Goal: Feedback & Contribution: Contribute content

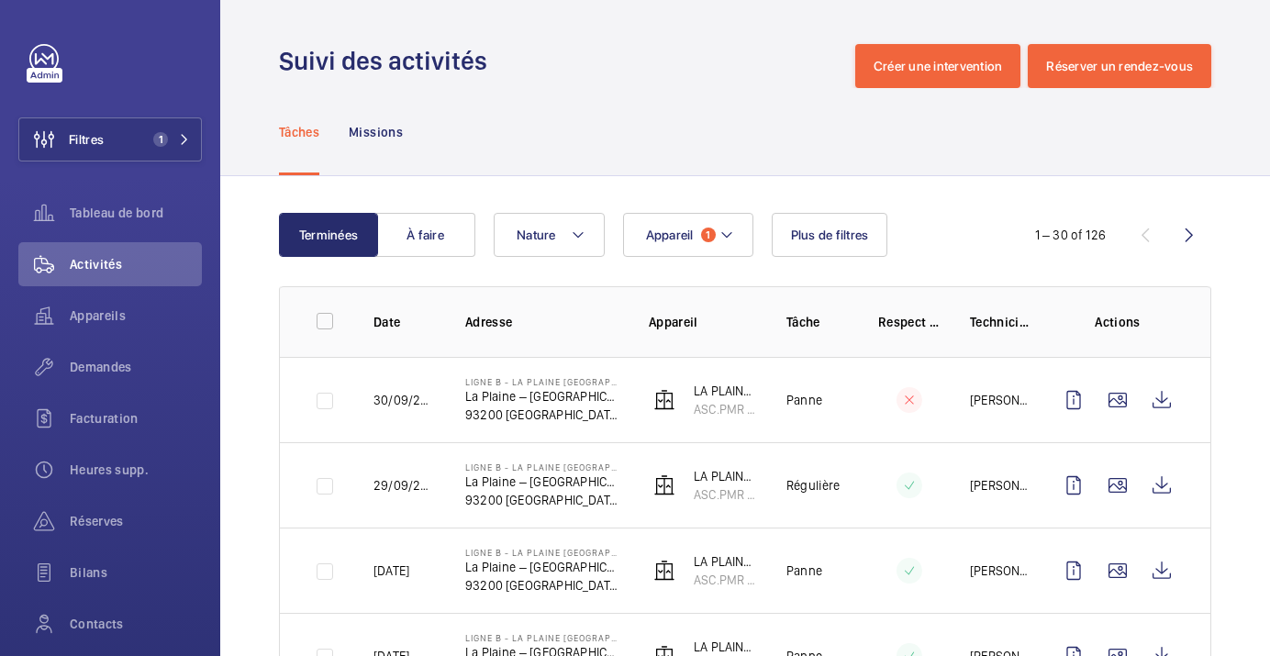
scroll to position [1828, 0]
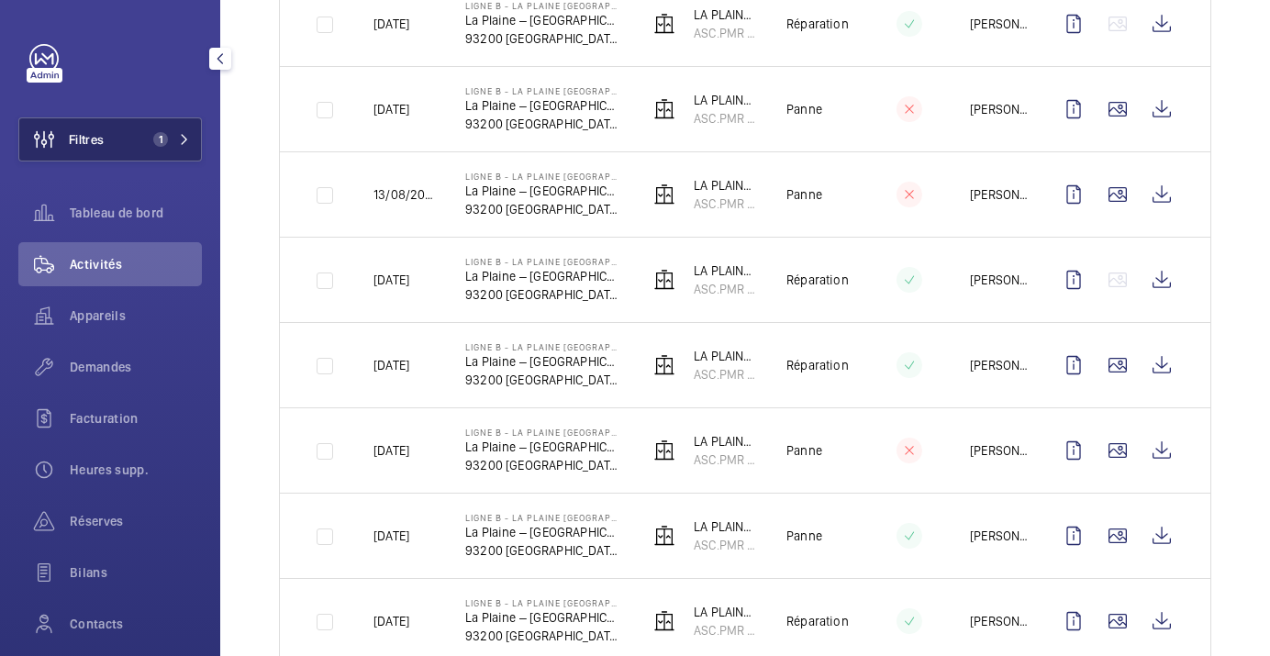
click at [162, 135] on span "1" at bounding box center [160, 139] width 15 height 15
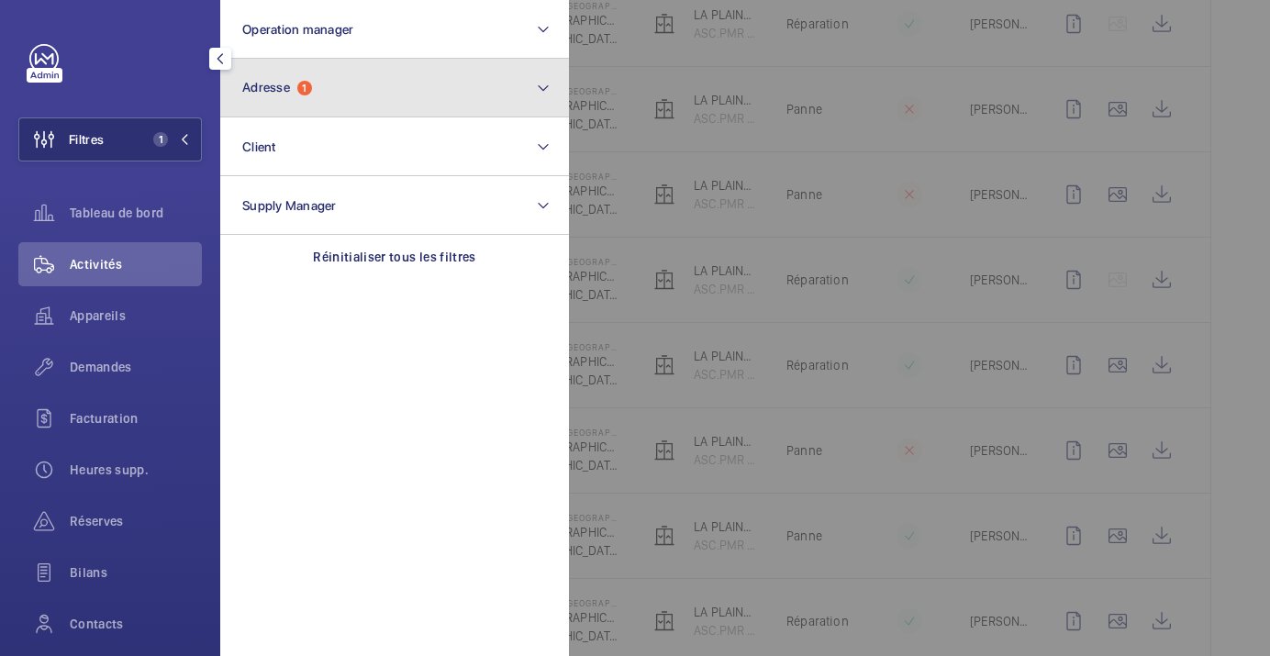
click at [316, 88] on button "Adresse 1" at bounding box center [394, 88] width 349 height 59
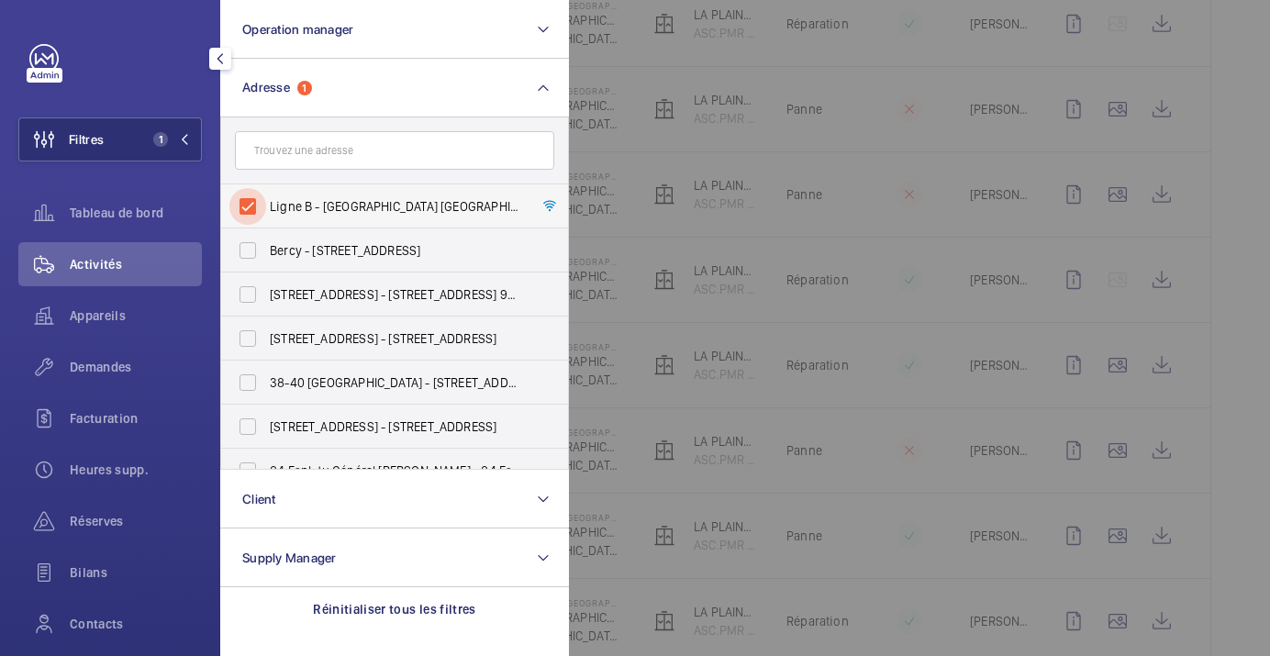
click at [249, 201] on input "Ligne B - [GEOGRAPHIC_DATA] [GEOGRAPHIC_DATA] – [GEOGRAPHIC_DATA], [GEOGRAPHIC_…" at bounding box center [247, 206] width 37 height 37
checkbox input "false"
click at [84, 525] on span "Réserves" at bounding box center [136, 521] width 132 height 18
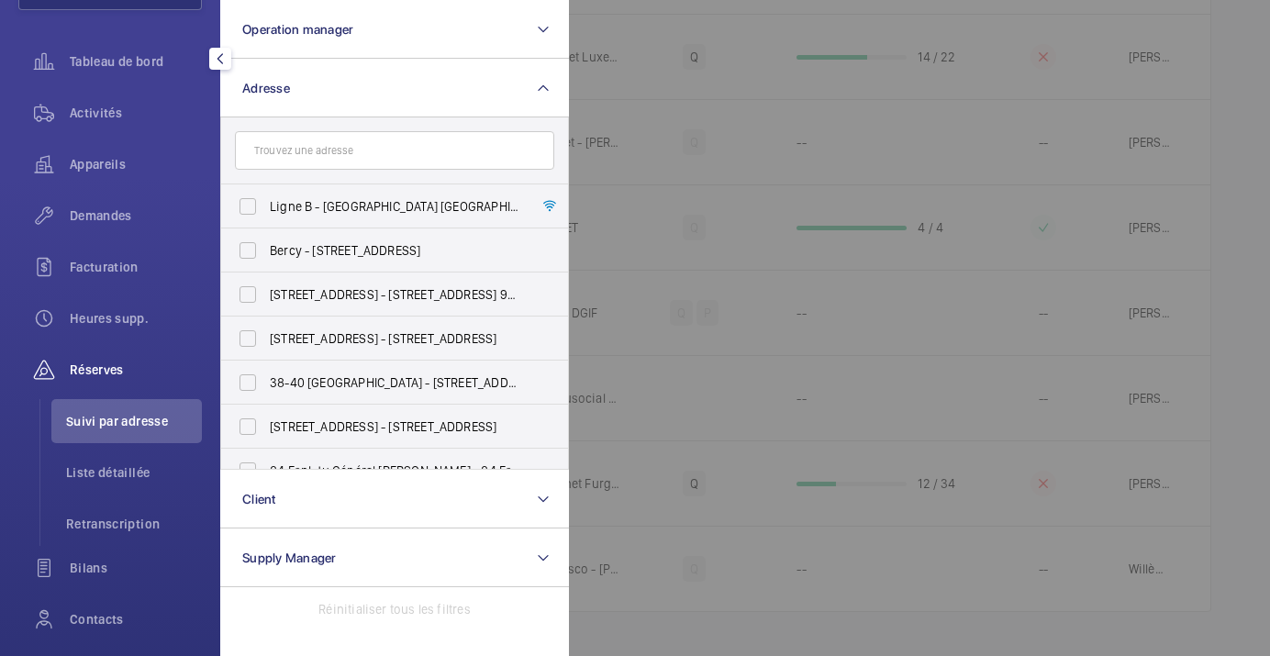
scroll to position [157, 0]
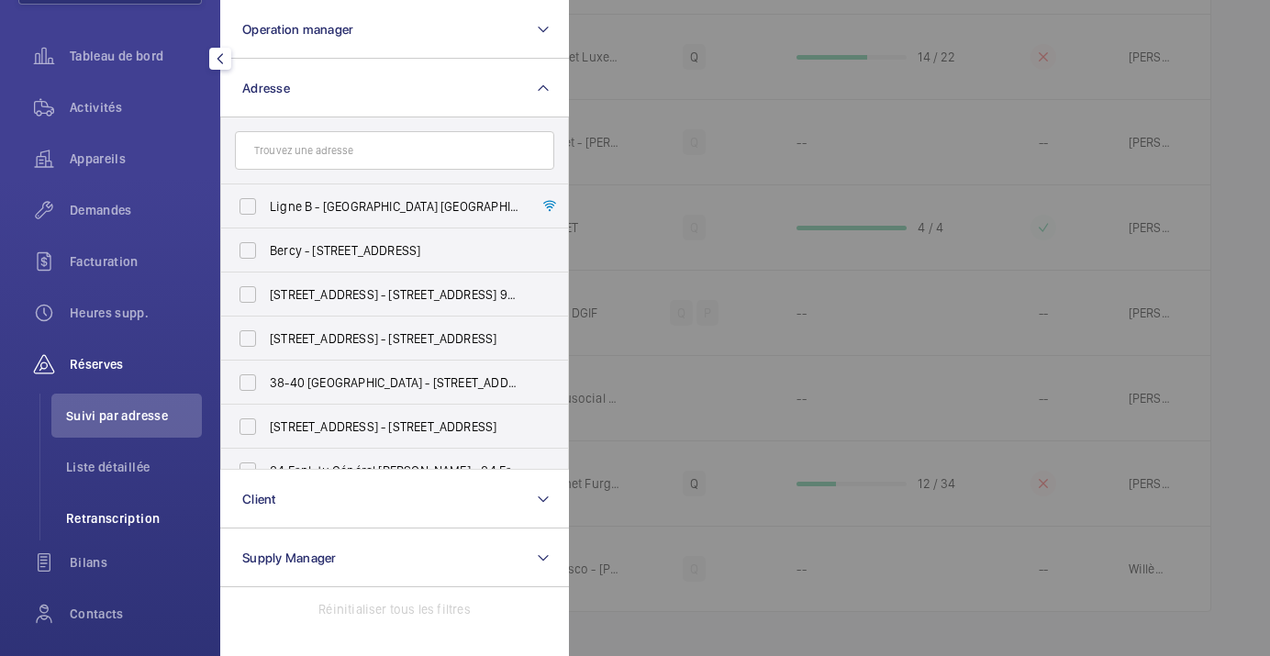
click at [118, 519] on span "Retranscription" at bounding box center [134, 518] width 136 height 18
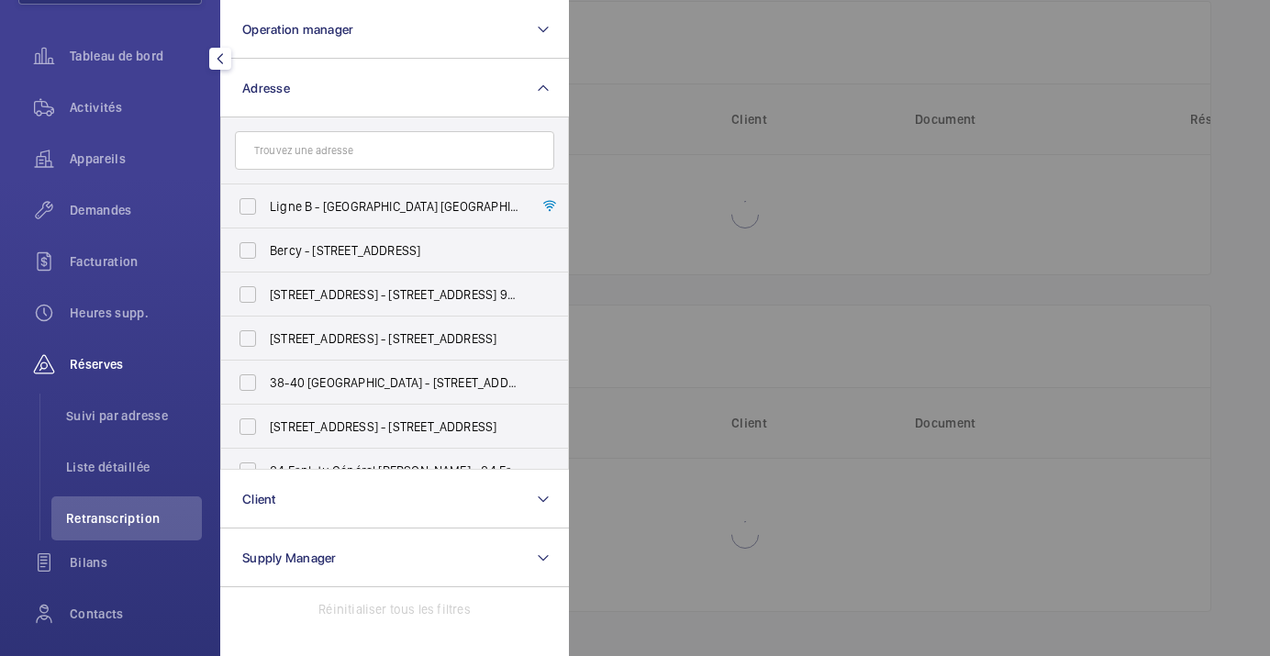
scroll to position [130, 0]
click at [797, 287] on div at bounding box center [1204, 328] width 1270 height 656
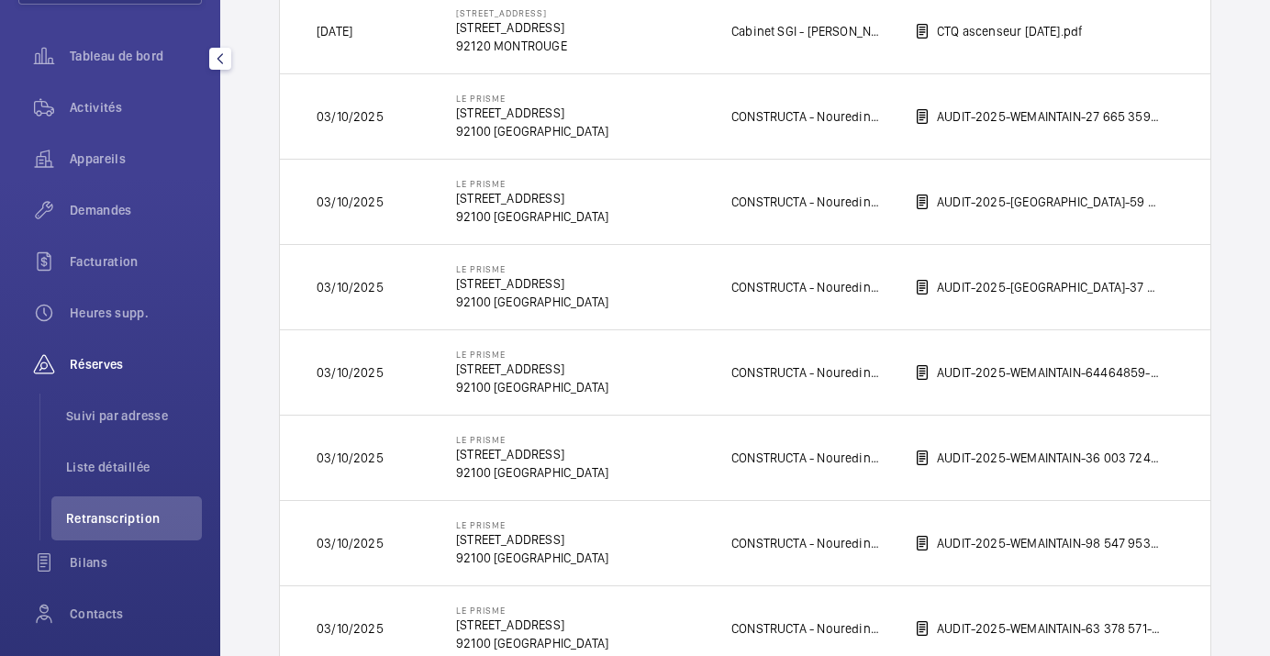
scroll to position [0, 0]
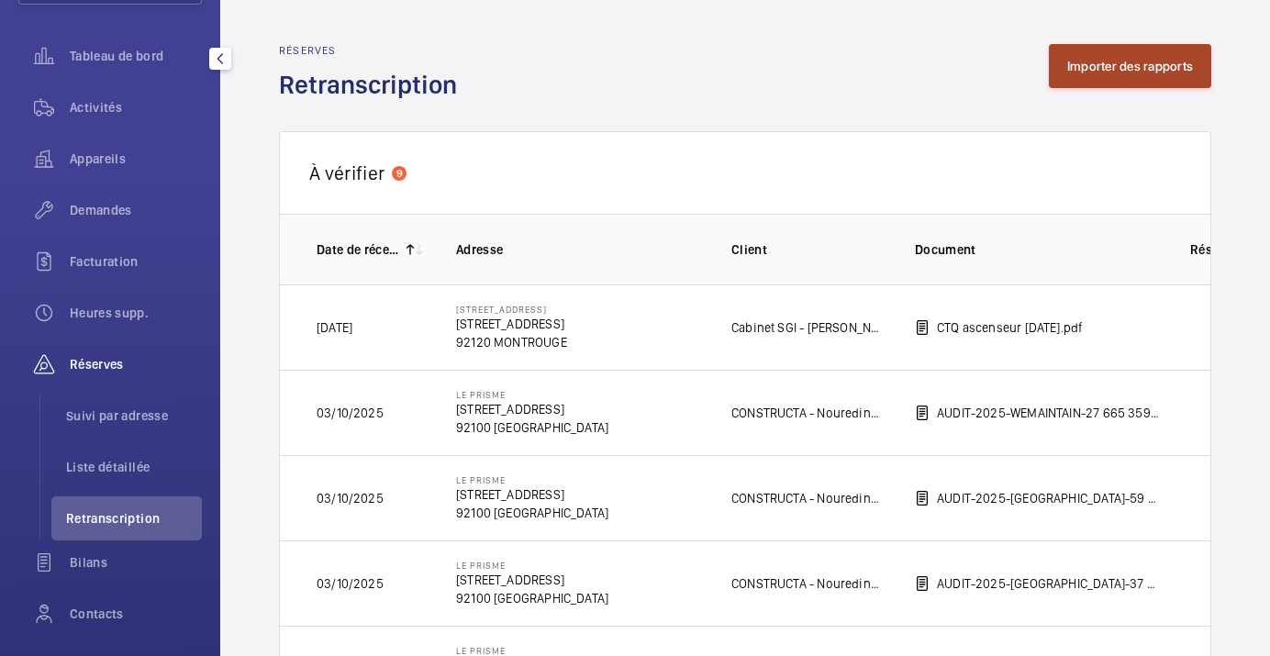
click at [1131, 59] on button "Importer des rapports" at bounding box center [1130, 66] width 162 height 44
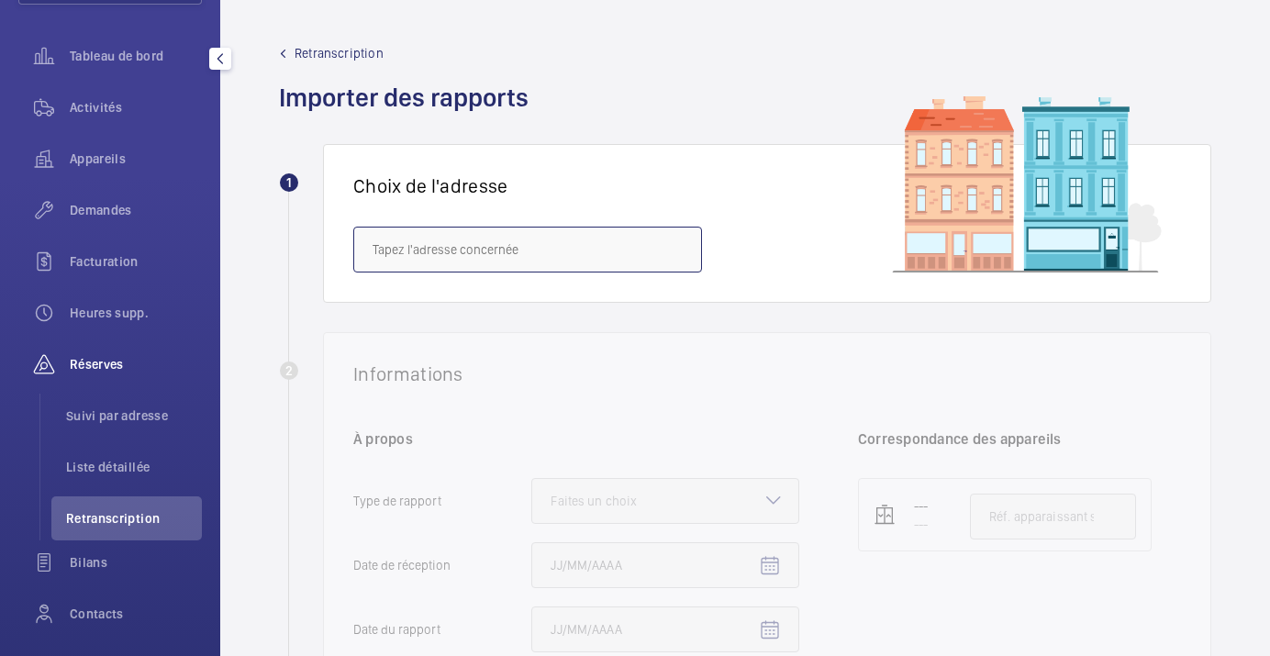
click at [418, 257] on input "text" at bounding box center [527, 250] width 349 height 46
paste input "[STREET_ADDRESS] MENDES"
click at [433, 247] on input "[STREET_ADDRESS] MENDES" at bounding box center [527, 250] width 349 height 46
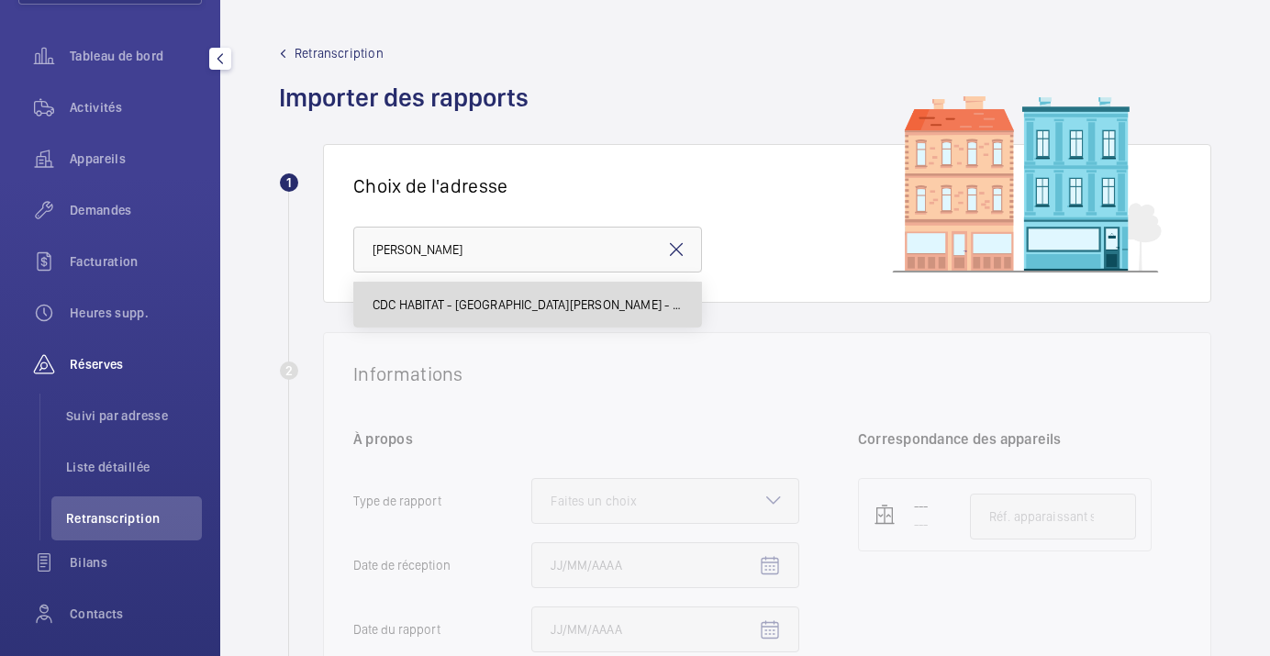
click at [431, 306] on span "CDC HABITAT - [GEOGRAPHIC_DATA][PERSON_NAME] - 33 Av. [PERSON_NAME][GEOGRAPHIC_…" at bounding box center [528, 305] width 310 height 18
type input "CDC HABITAT - [GEOGRAPHIC_DATA][PERSON_NAME] - 33 Av. [PERSON_NAME][GEOGRAPHIC_…"
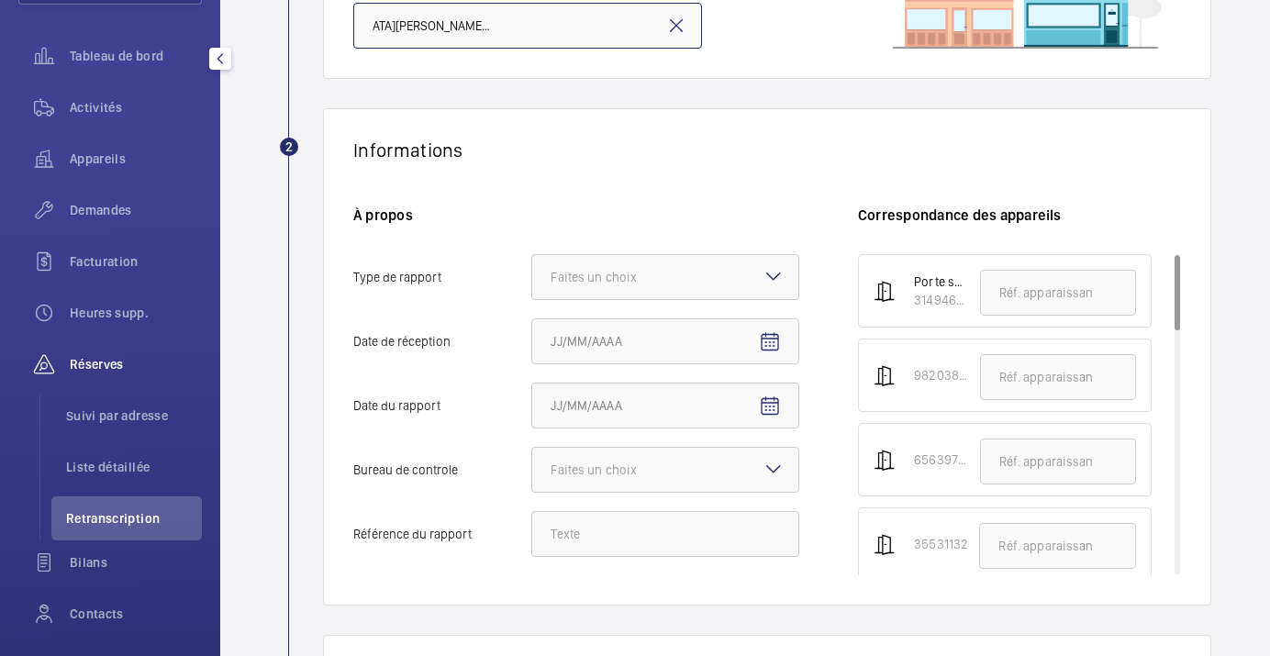
scroll to position [225, 0]
click at [744, 274] on div at bounding box center [665, 276] width 266 height 44
click at [532, 274] on input "Type de rapport Faites un choix" at bounding box center [532, 276] width 0 height 44
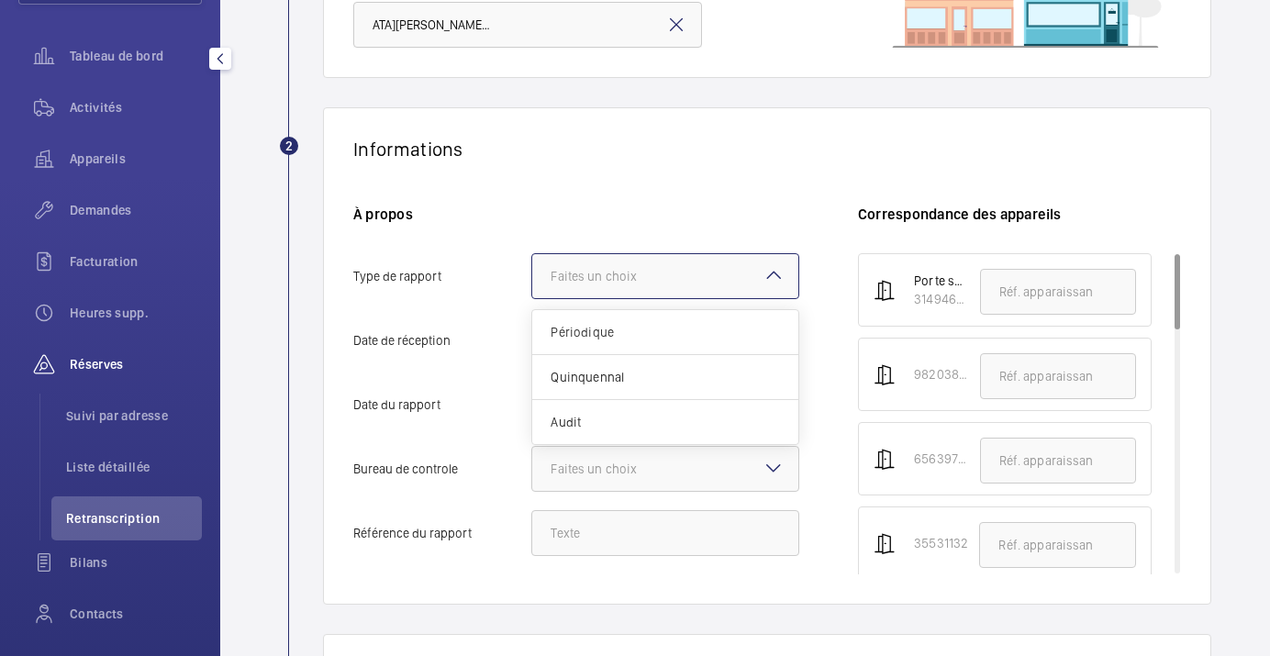
scroll to position [0, 0]
click at [678, 331] on span "Périodique" at bounding box center [665, 332] width 229 height 18
click at [532, 298] on input "Type de rapport Faites un choix Périodique Quinquennal Audit" at bounding box center [532, 276] width 0 height 44
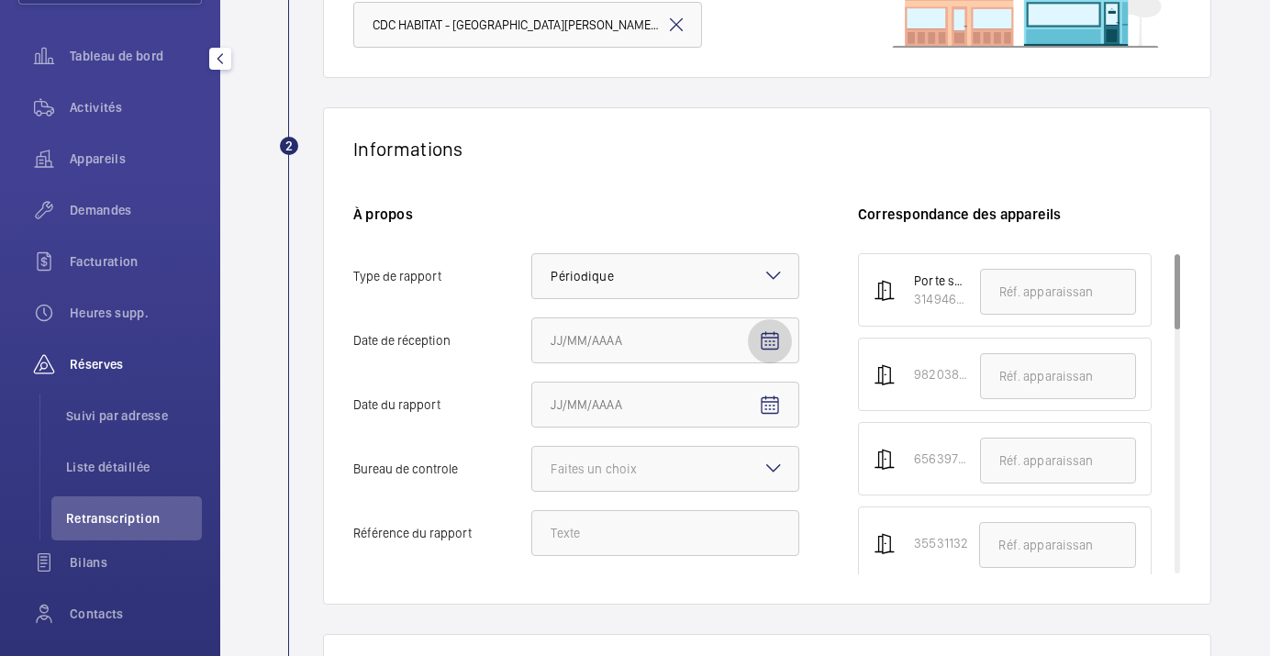
click at [772, 338] on mat-icon "Open calendar" at bounding box center [770, 341] width 22 height 22
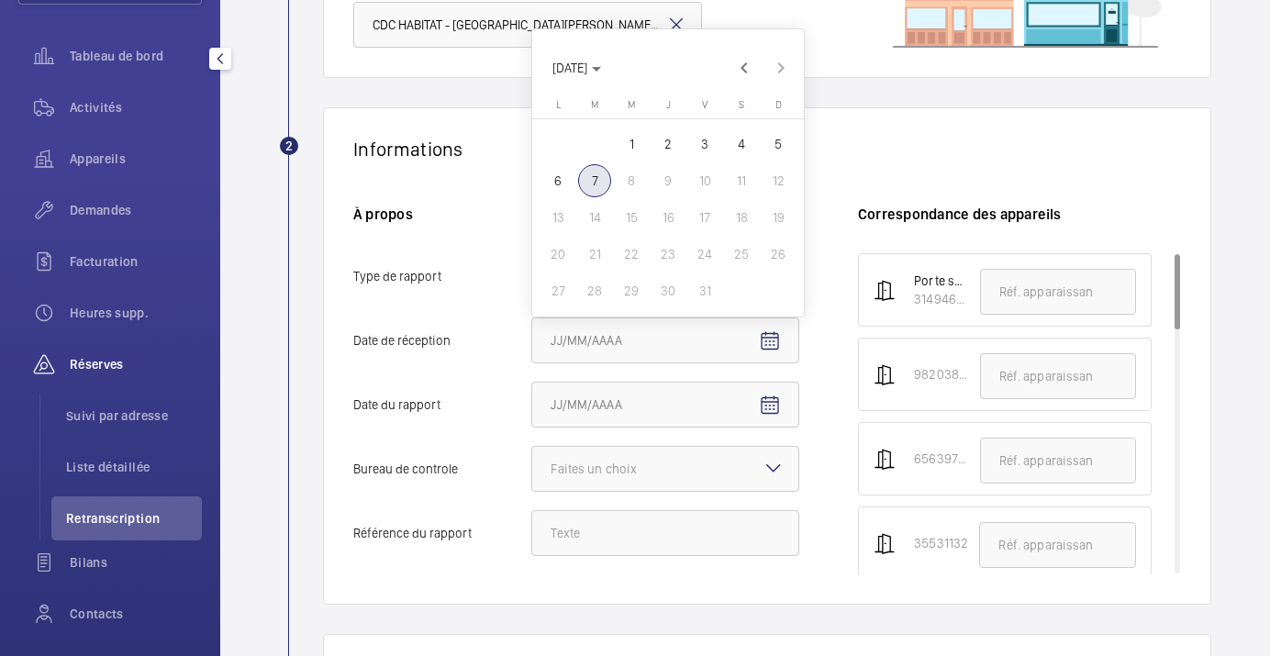
click at [592, 183] on span "7" at bounding box center [594, 180] width 33 height 33
type input "[DATE]"
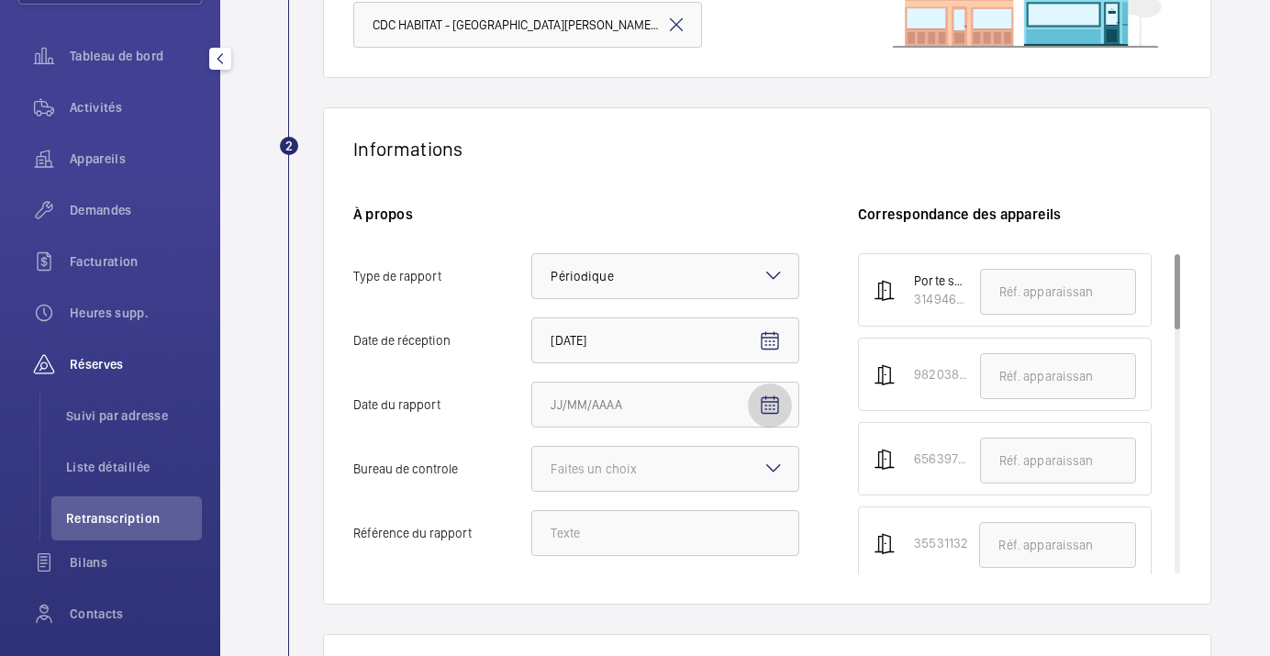
click at [759, 409] on mat-icon "Open calendar" at bounding box center [770, 406] width 22 height 22
click at [743, 128] on span "Previous month" at bounding box center [744, 132] width 37 height 37
click at [566, 350] on span "29" at bounding box center [558, 355] width 33 height 33
type input "29/09/2025"
click at [594, 475] on div "Faites un choix" at bounding box center [617, 469] width 132 height 18
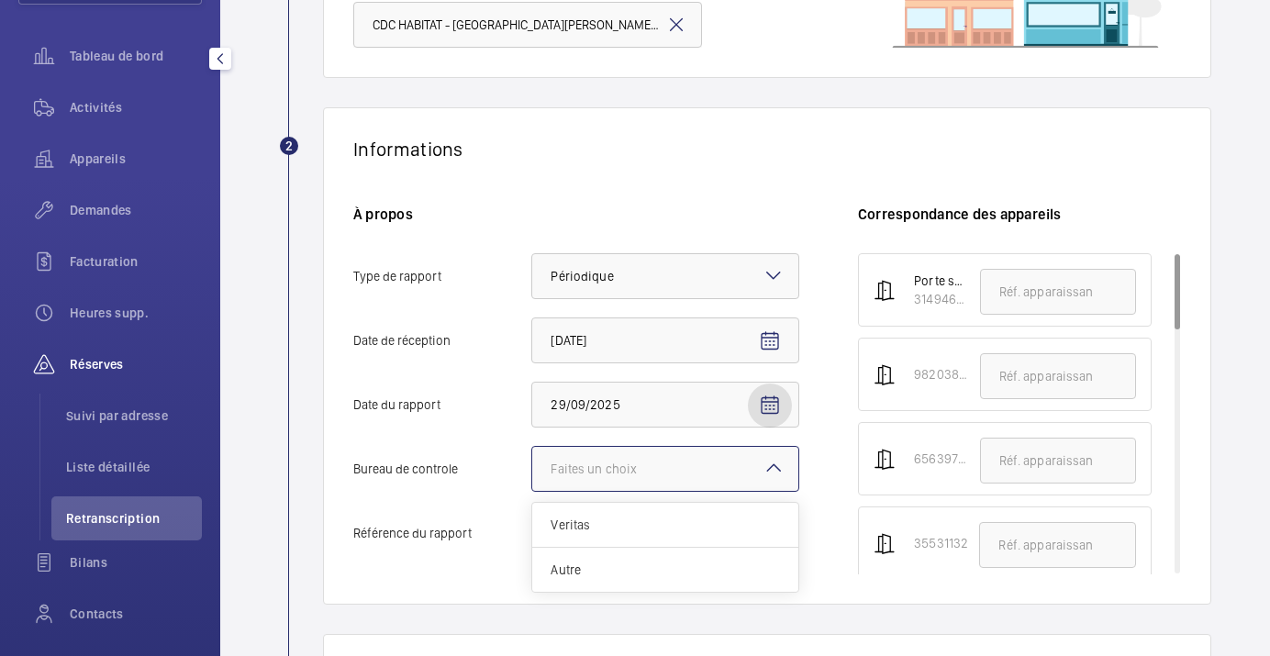
click at [532, 475] on input "Bureau de controle Faites un choix Veritas Autre" at bounding box center [532, 469] width 0 height 44
click at [582, 562] on span "Autre" at bounding box center [665, 570] width 229 height 18
click at [532, 491] on input "Bureau de controle Faites un choix Veritas Autre" at bounding box center [532, 469] width 0 height 44
click at [584, 537] on input "Référence du rapport" at bounding box center [666, 533] width 268 height 46
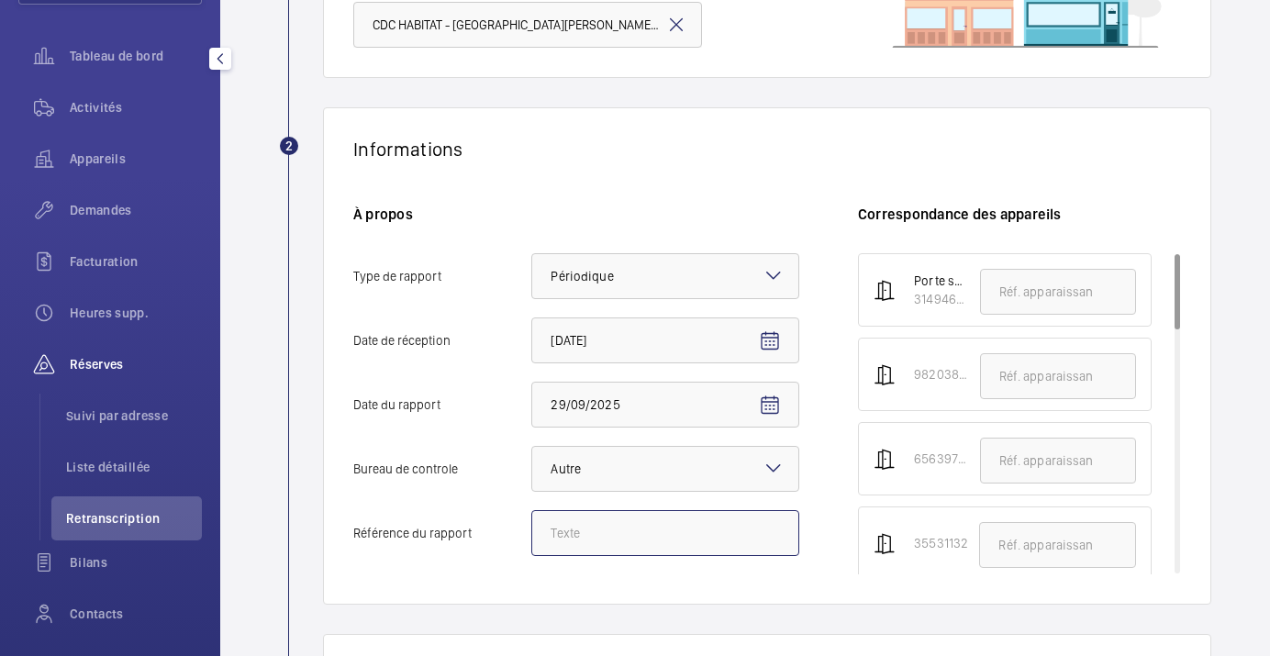
paste input "018911.41.21.24.K.005. LEAR.002"
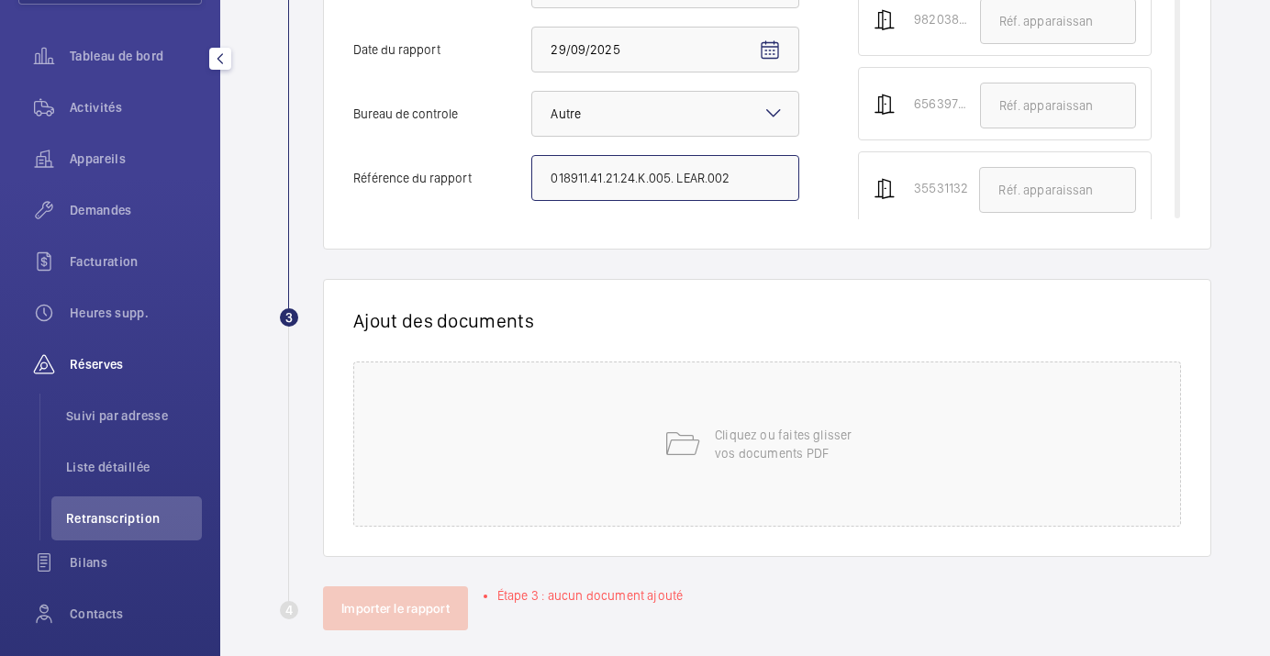
scroll to position [582, 0]
type input "018911.41.21.24.K.005. LEAR.002"
click at [663, 464] on div "Cliquez ou faites glisser vos documents PDF" at bounding box center [767, 442] width 828 height 165
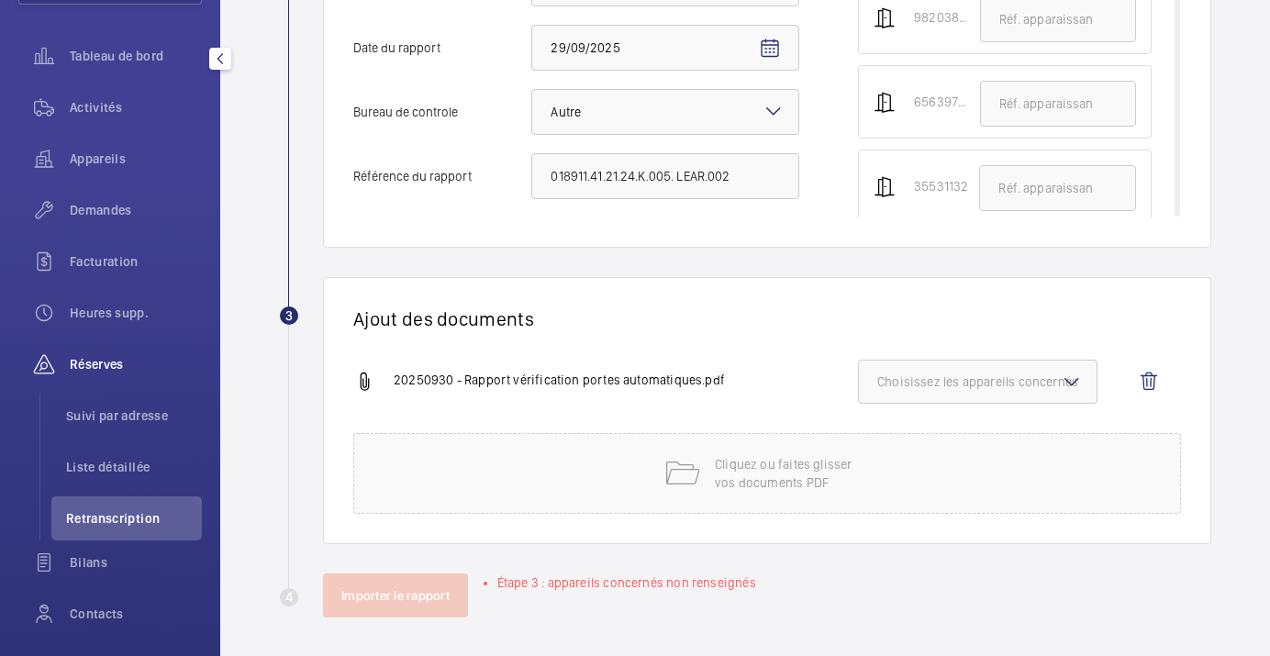
click at [934, 411] on div "20250930 - Rapport vérification portes automatiques.pdf Choisissez les apparei…" at bounding box center [759, 396] width 813 height 73
click at [932, 379] on span "Choisissez les appareils concernés" at bounding box center [978, 382] width 201 height 18
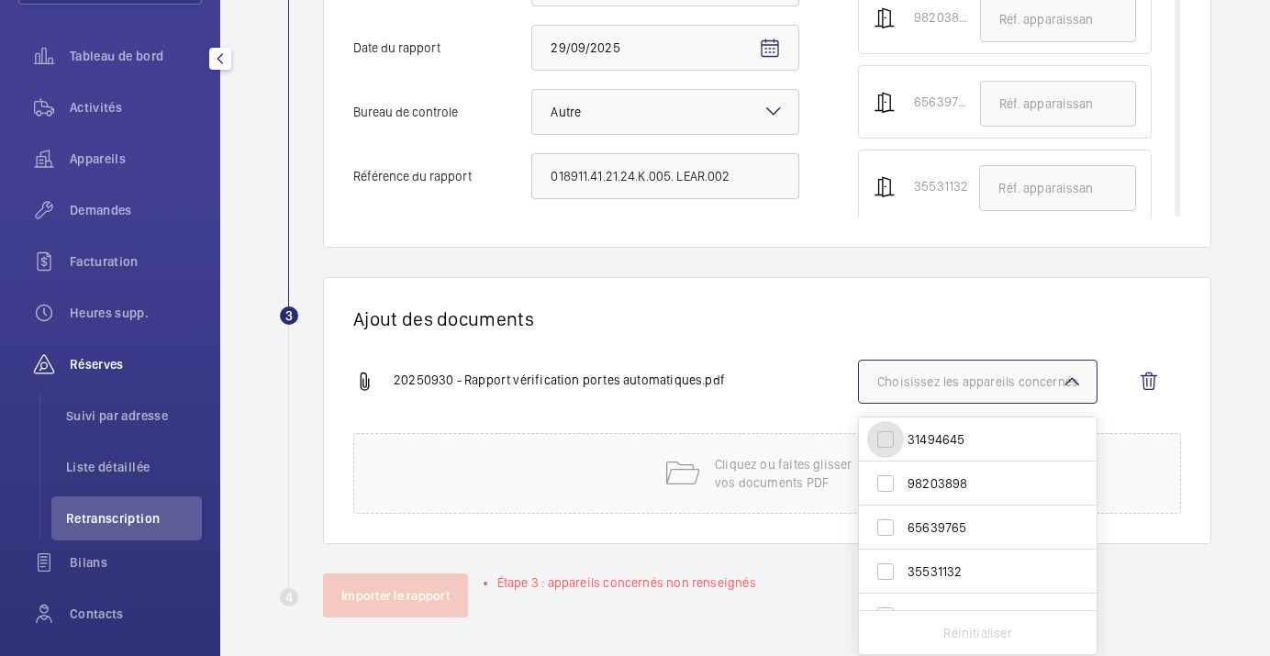
click at [899, 439] on input "31494645" at bounding box center [885, 439] width 37 height 37
checkbox input "true"
click at [885, 489] on input "98203898" at bounding box center [885, 483] width 37 height 37
checkbox input "true"
click at [888, 529] on input "65639765" at bounding box center [885, 527] width 37 height 37
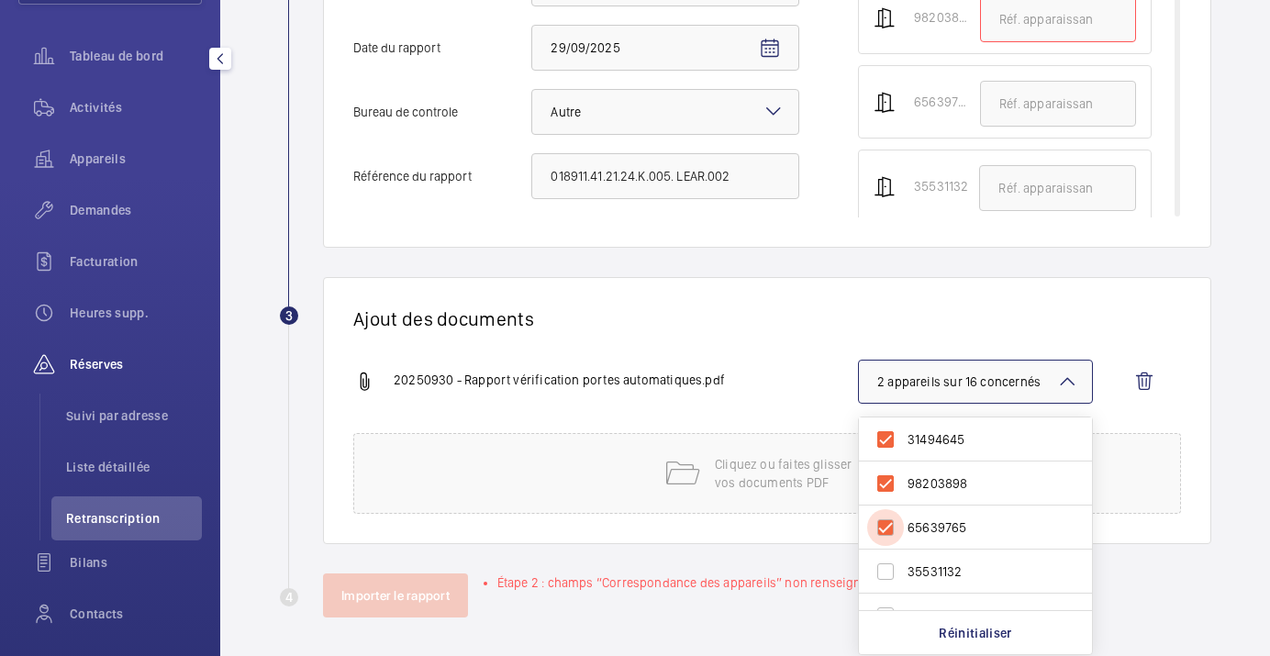
checkbox input "true"
click at [888, 529] on input "35531132" at bounding box center [885, 533] width 37 height 37
checkbox input "true"
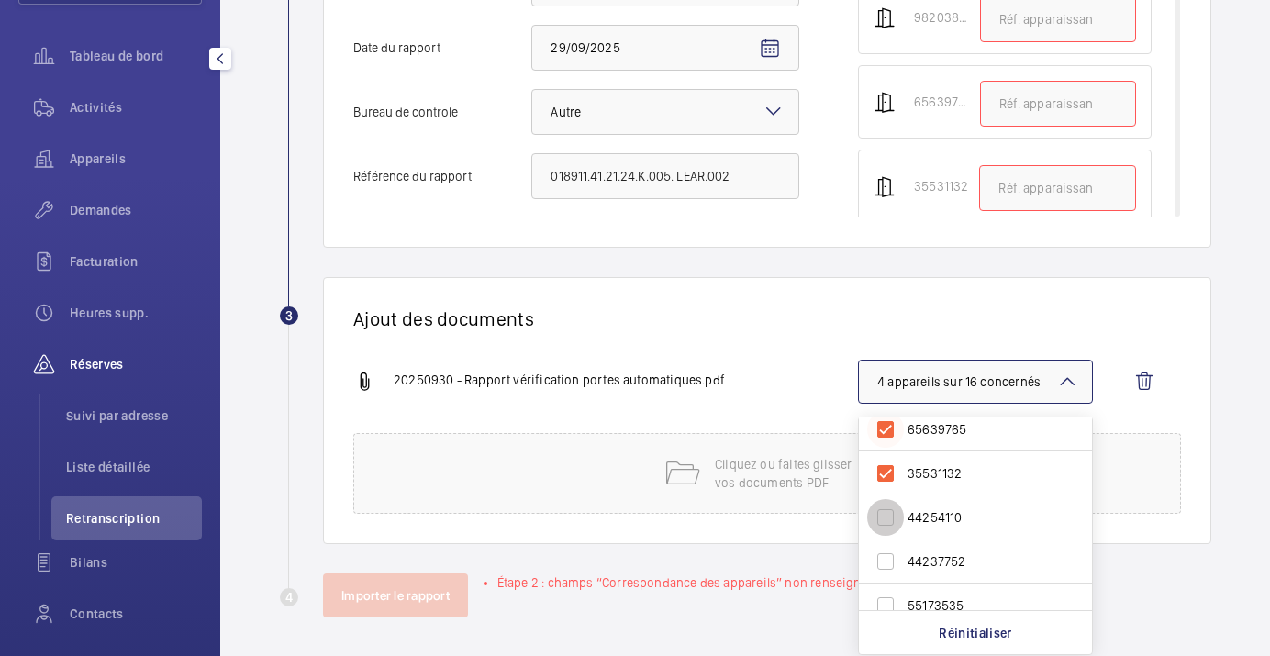
click at [888, 529] on input "44254110" at bounding box center [885, 517] width 37 height 37
checkbox input "true"
click at [882, 560] on input "44237752" at bounding box center [885, 561] width 37 height 37
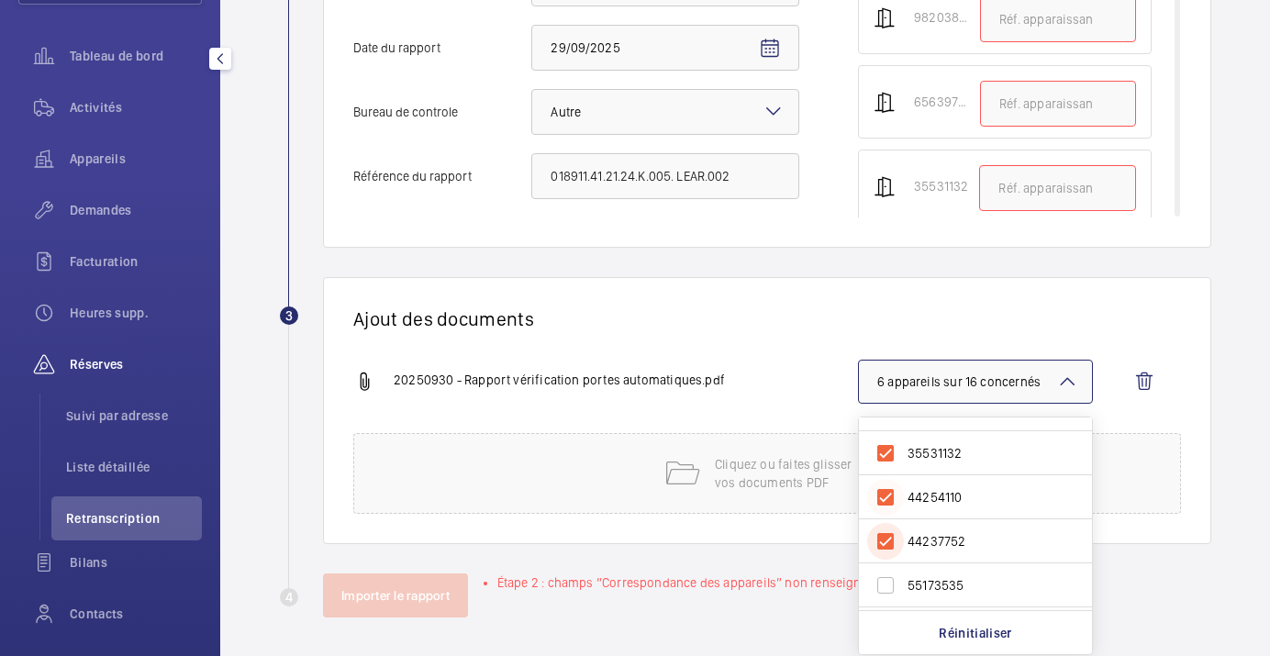
scroll to position [117, 0]
click at [890, 547] on input "44237752" at bounding box center [885, 543] width 37 height 37
checkbox input "false"
click at [884, 490] on input "44254110" at bounding box center [885, 499] width 37 height 37
checkbox input "false"
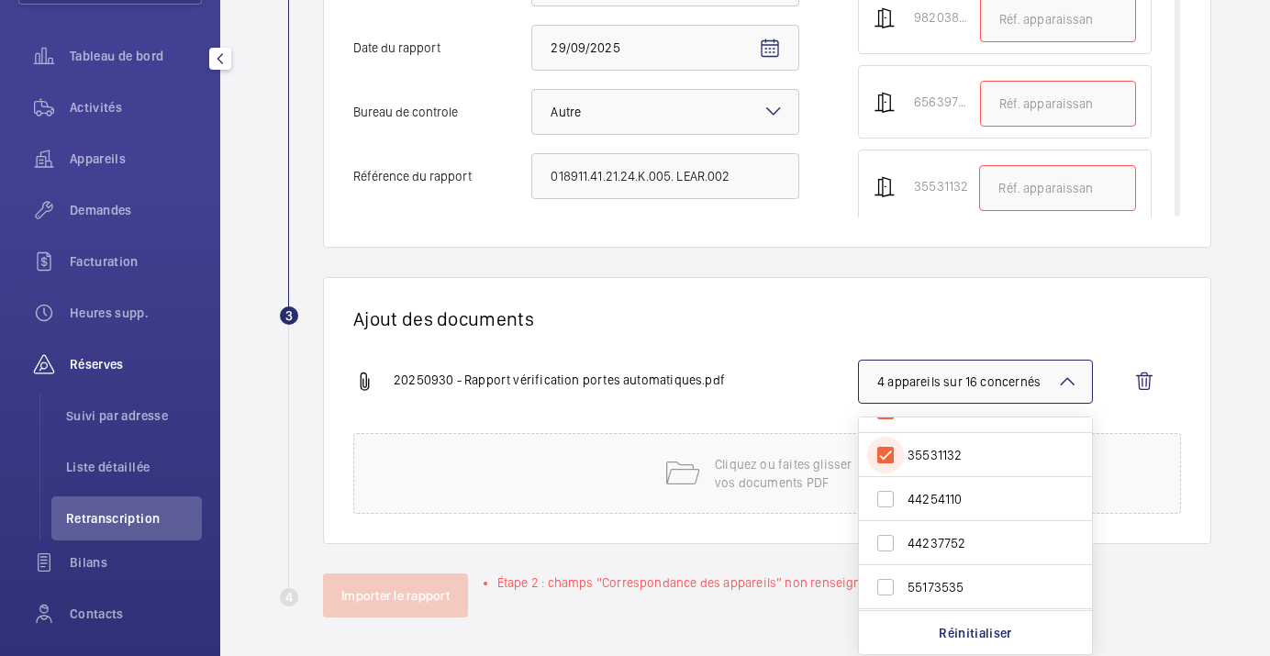
click at [884, 448] on input "35531132" at bounding box center [885, 455] width 37 height 37
checkbox input "false"
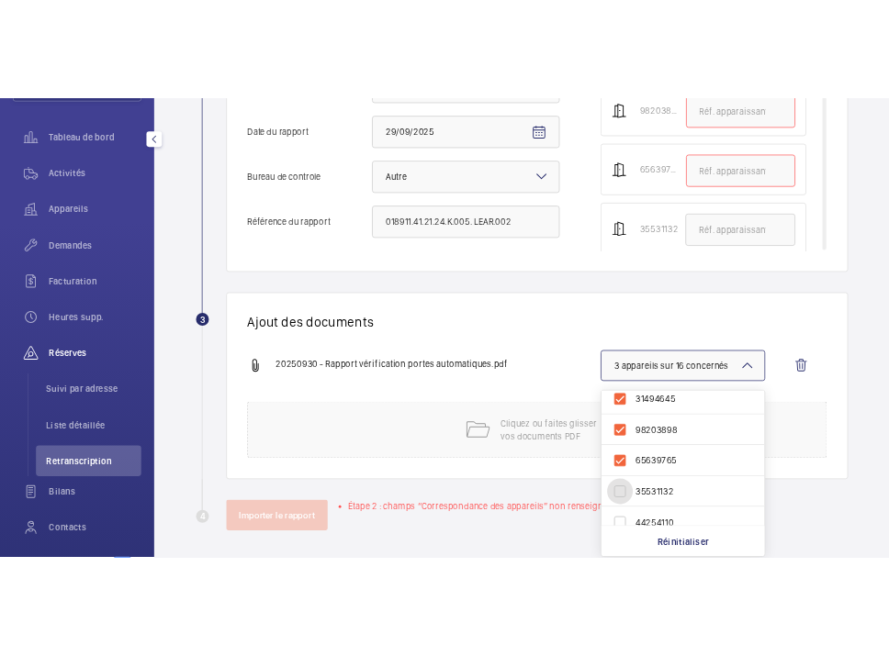
scroll to position [0, 0]
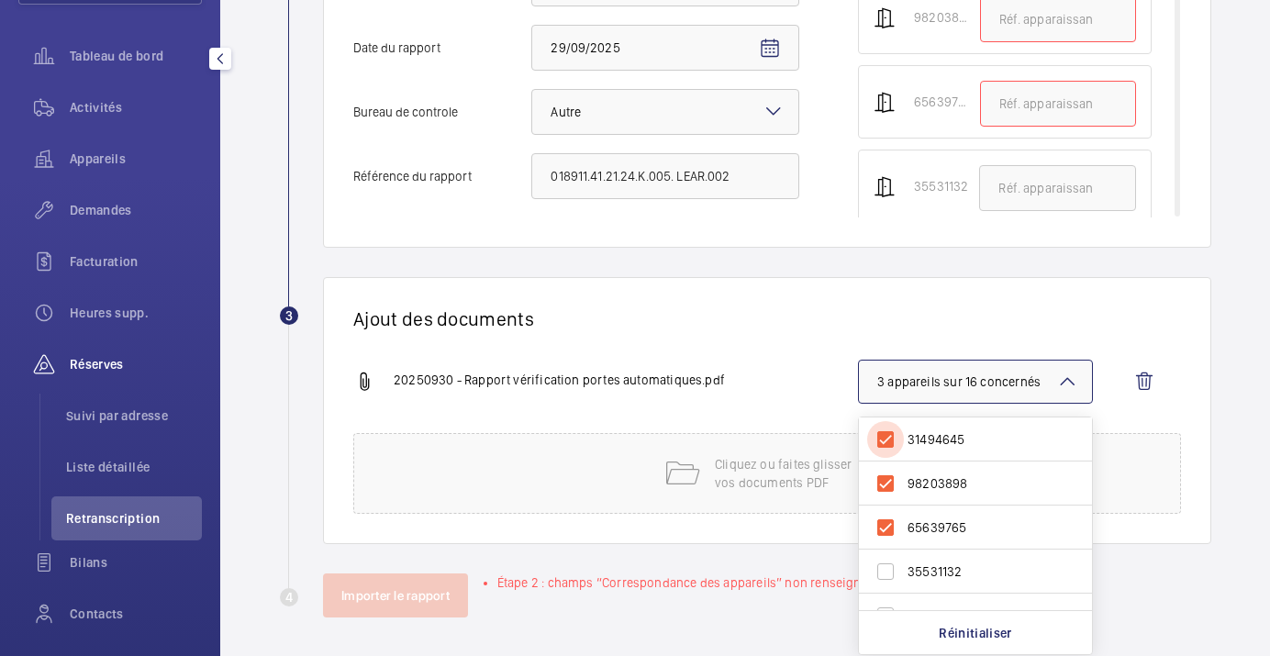
click at [891, 432] on input "31494645" at bounding box center [885, 439] width 37 height 37
checkbox input "false"
click at [886, 474] on input "98203898" at bounding box center [885, 483] width 37 height 37
checkbox input "false"
click at [884, 525] on input "65639765" at bounding box center [885, 527] width 37 height 37
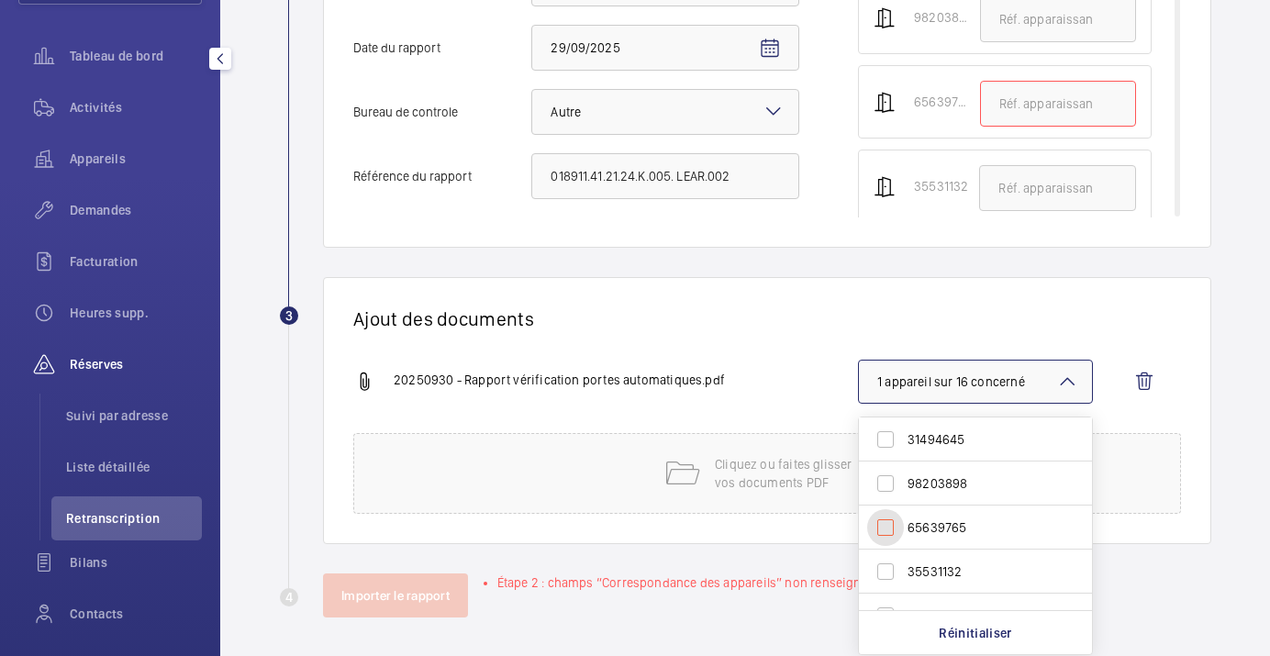
checkbox input "false"
click at [652, 334] on div "Ajout des documents 20250930 - Rapport vérification portes automatiques.pdf Ch…" at bounding box center [767, 410] width 889 height 267
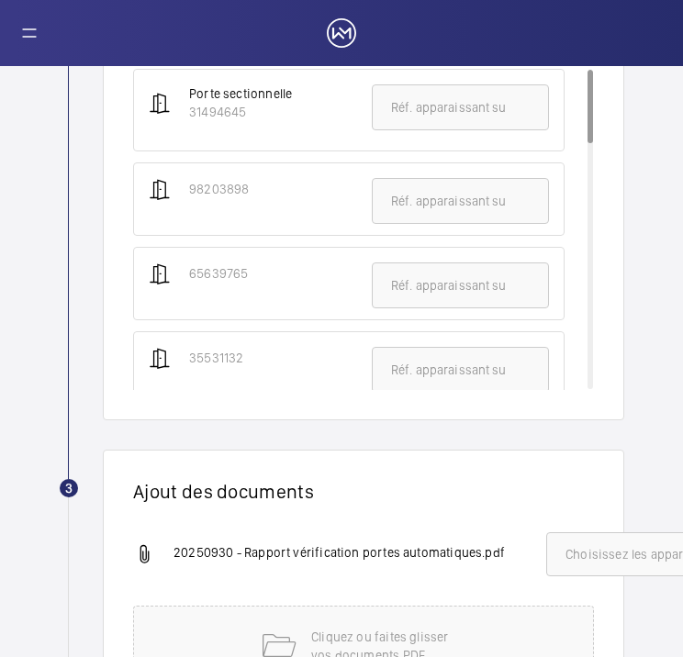
scroll to position [1023, 0]
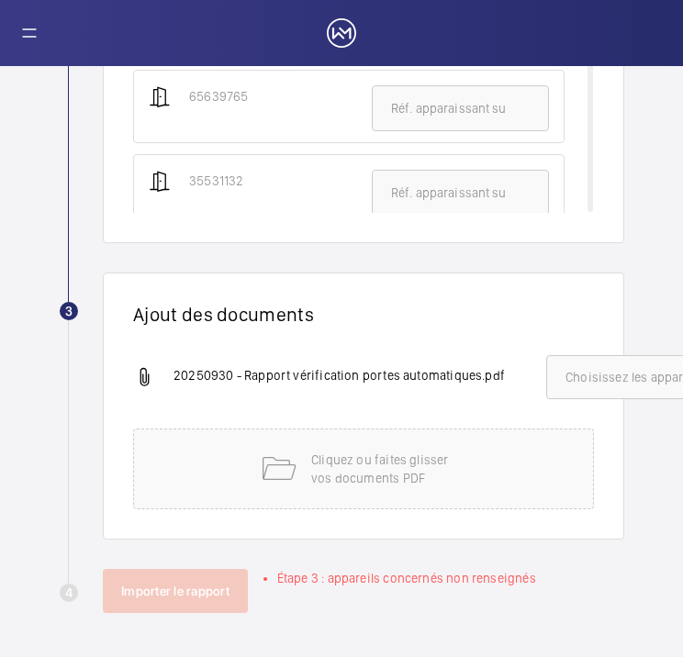
click at [572, 386] on span "Choisissez les appareils concernés" at bounding box center [665, 377] width 201 height 18
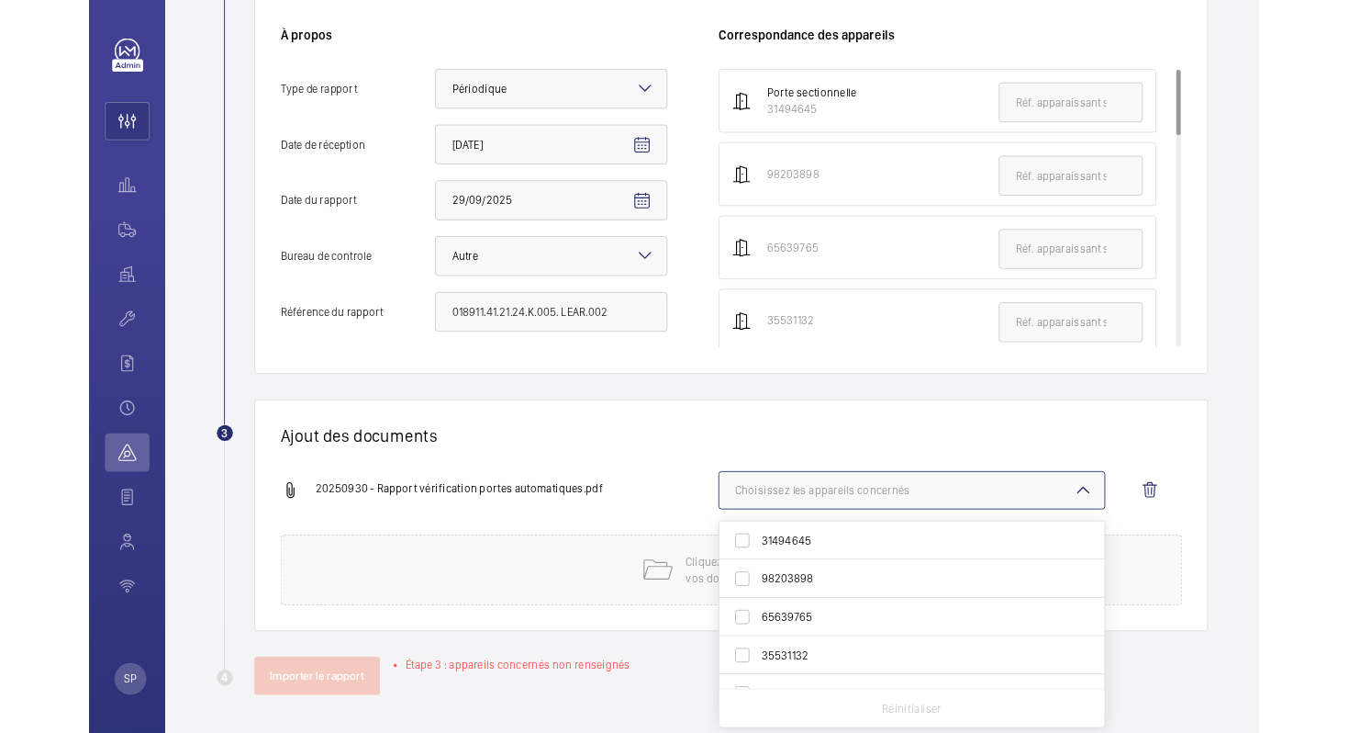
scroll to position [0, 0]
